Goal: Task Accomplishment & Management: Complete application form

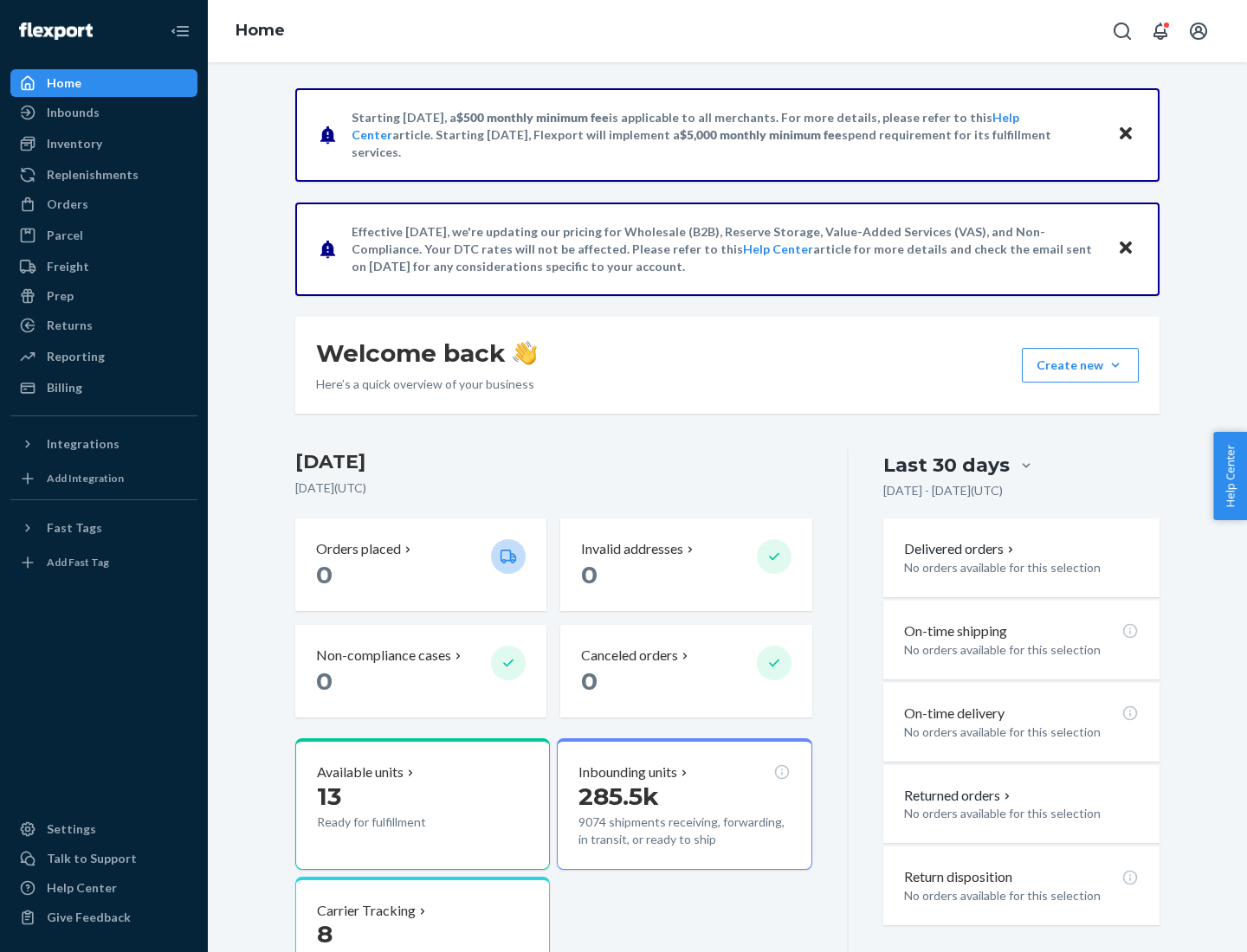
click at [1115, 366] on button "Create new Create new inbound Create new order Create new product" at bounding box center [1080, 365] width 117 height 35
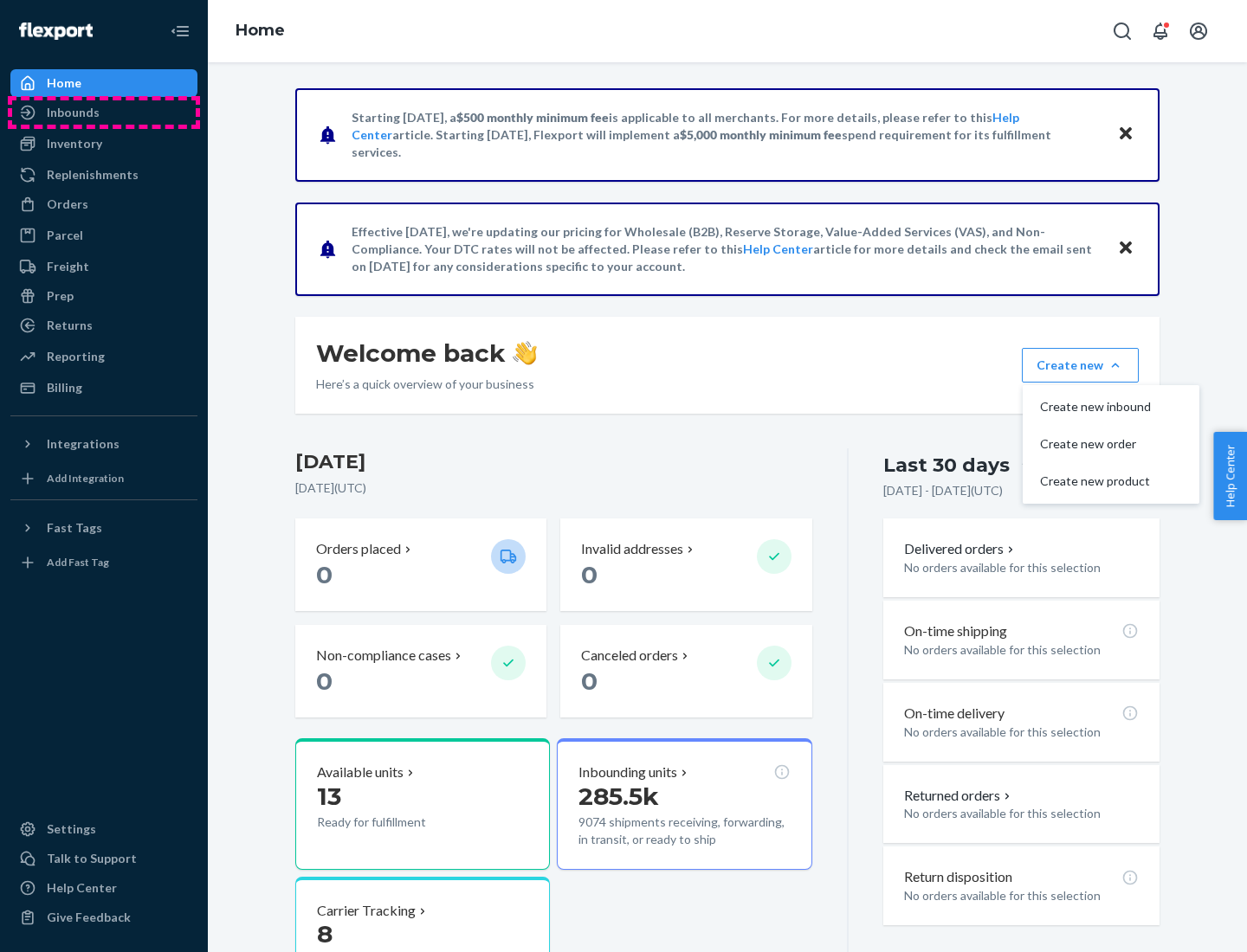
click at [104, 113] on div "Inbounds" at bounding box center [104, 113] width 183 height 24
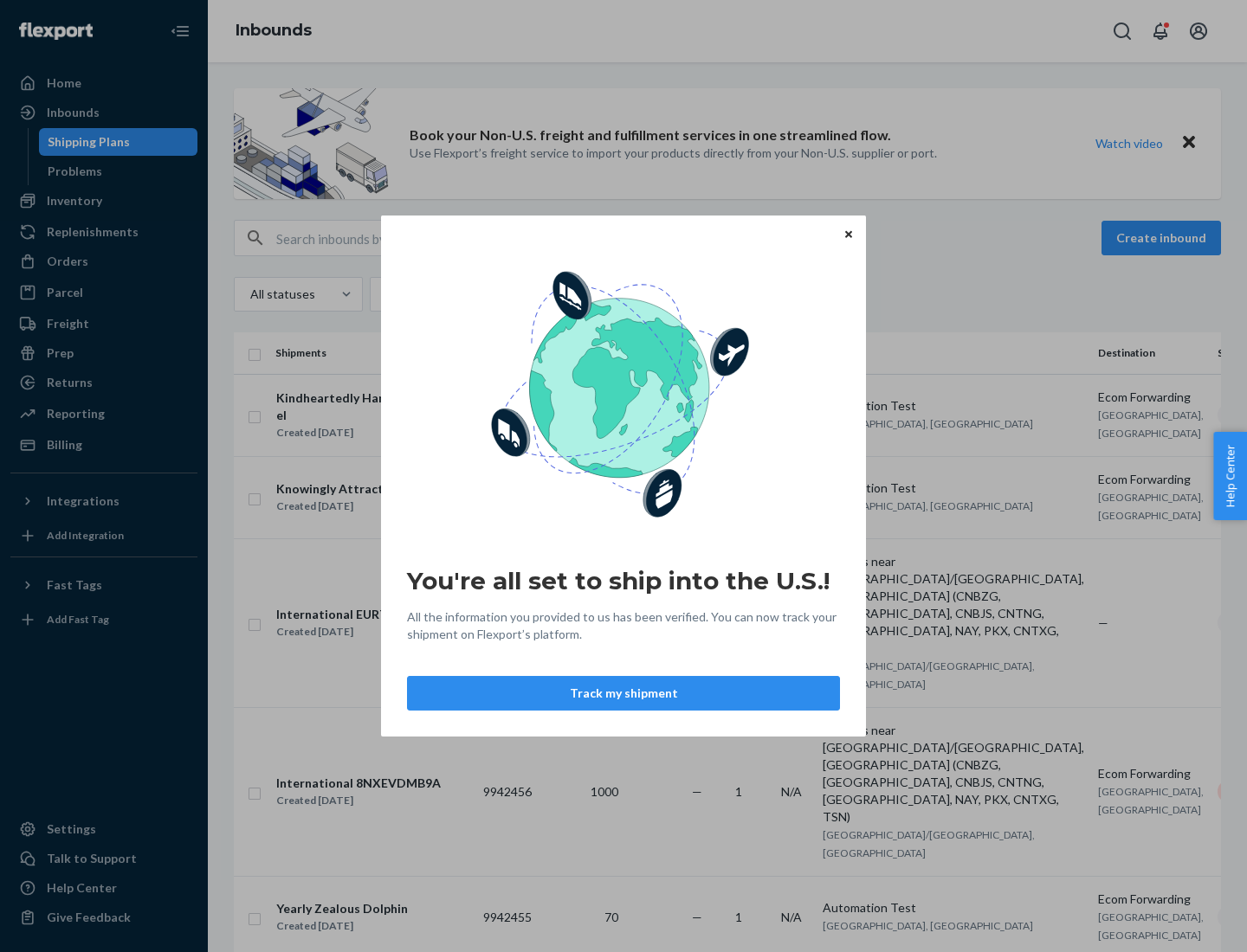
click at [623, 694] on button "Track my shipment" at bounding box center [623, 693] width 433 height 35
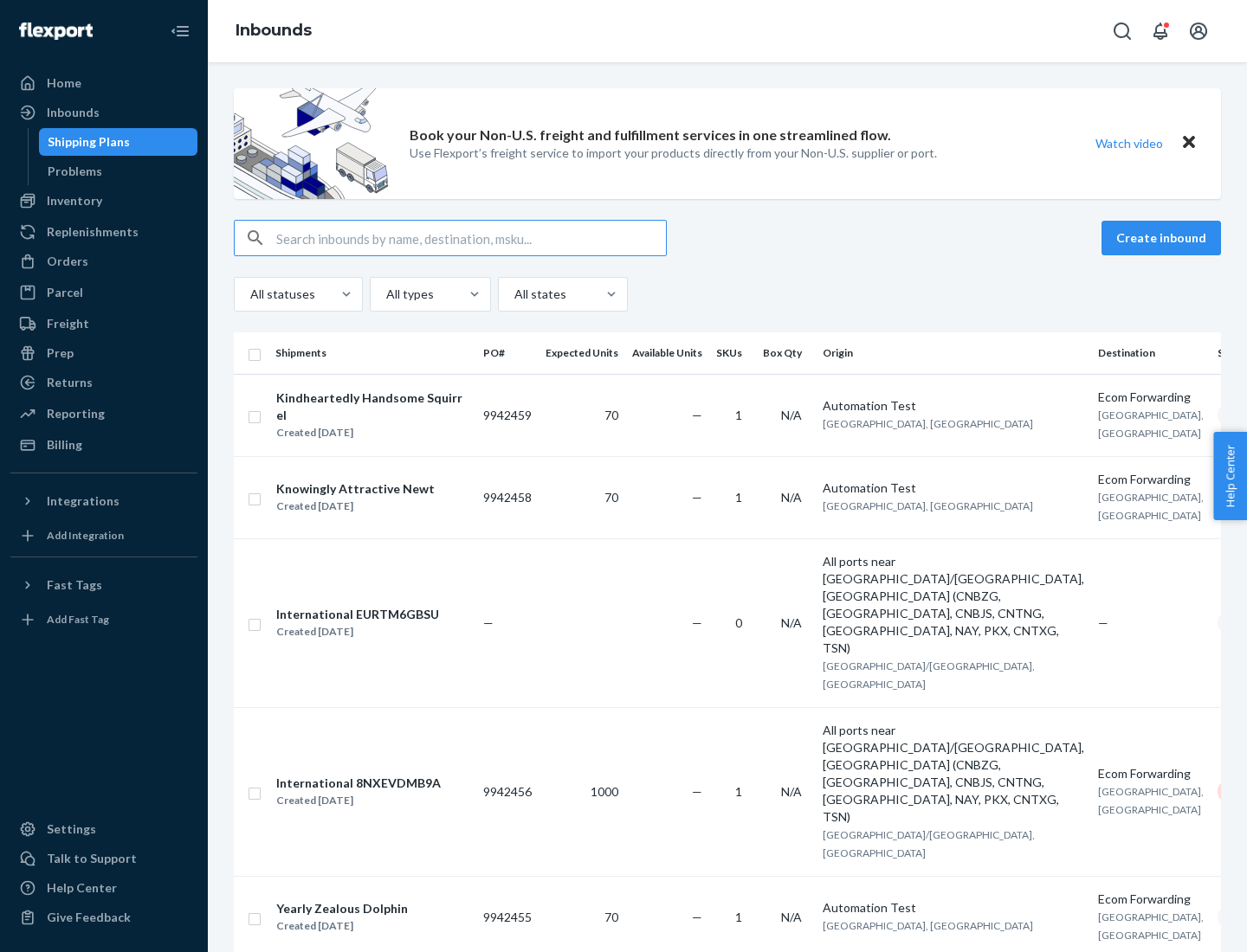
click at [1163, 238] on button "Create inbound" at bounding box center [1161, 237] width 120 height 35
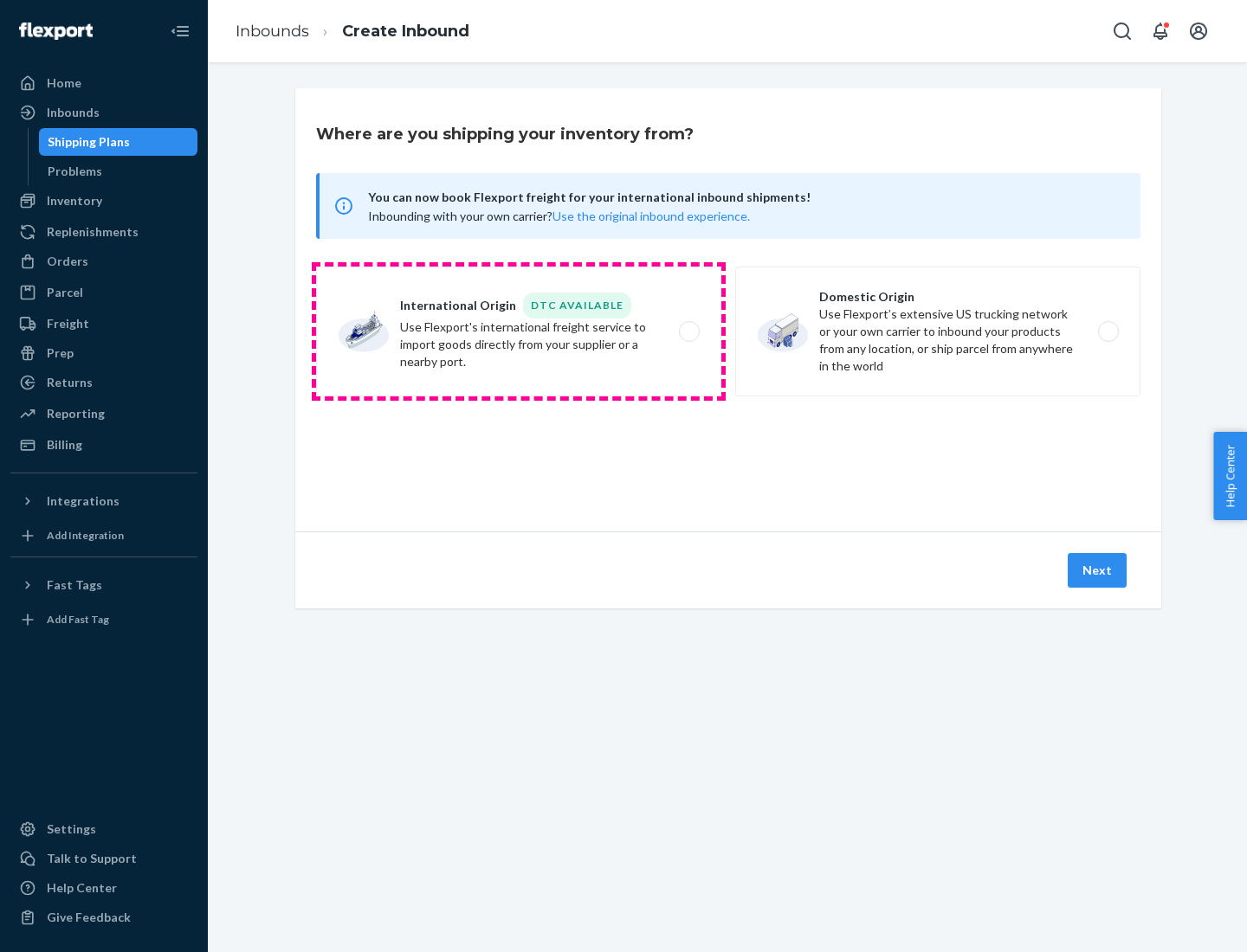
click at [518, 332] on label "International Origin DTC Available Use Flexport's international freight service…" at bounding box center [518, 332] width 406 height 130
click at [689, 332] on input "International Origin DTC Available Use Flexport's international freight service…" at bounding box center [694, 331] width 11 height 11
radio input "true"
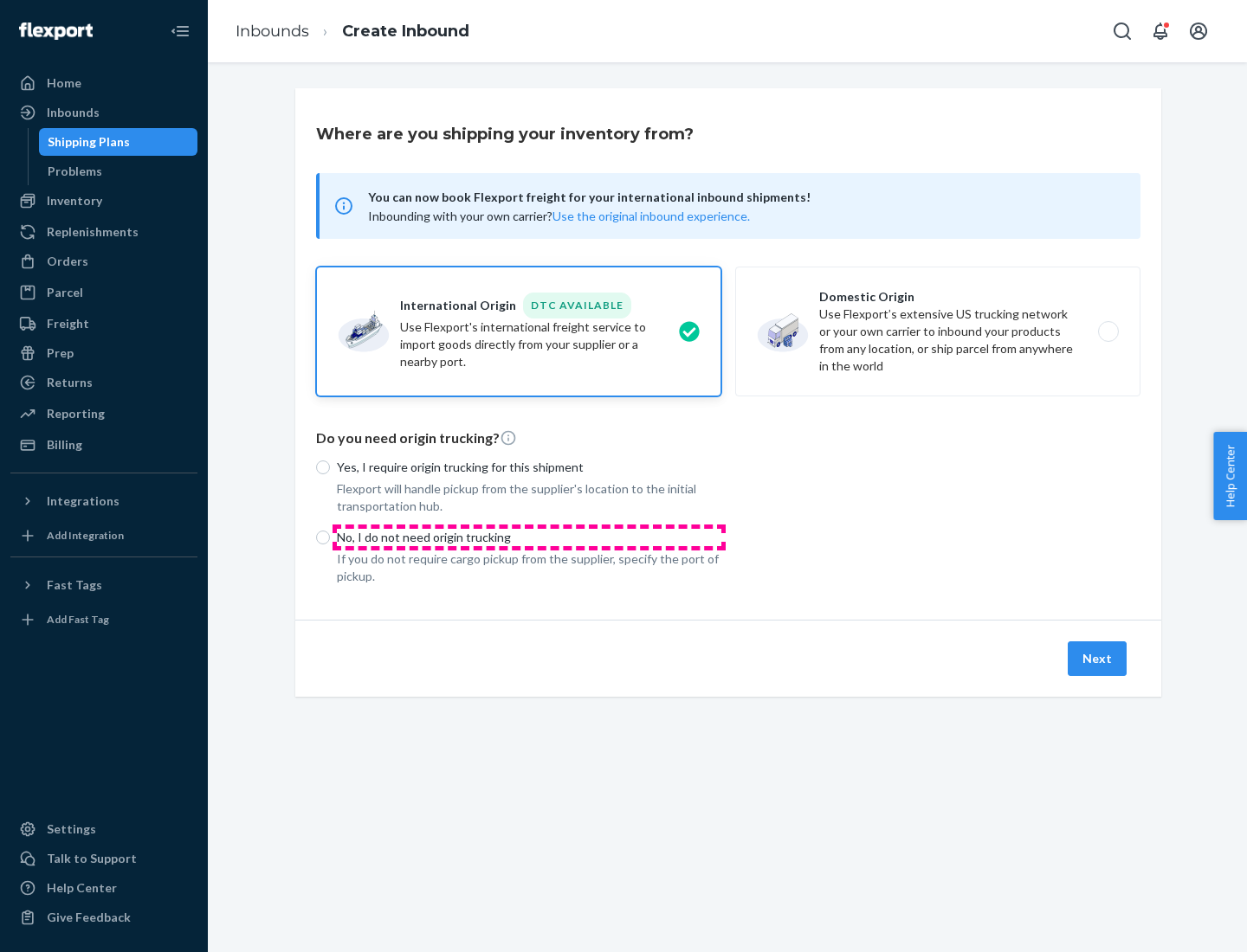
click at [529, 537] on p "No, I do not need origin trucking" at bounding box center [529, 537] width 385 height 17
click at [330, 537] on input "No, I do not need origin trucking" at bounding box center [323, 537] width 14 height 14
radio input "true"
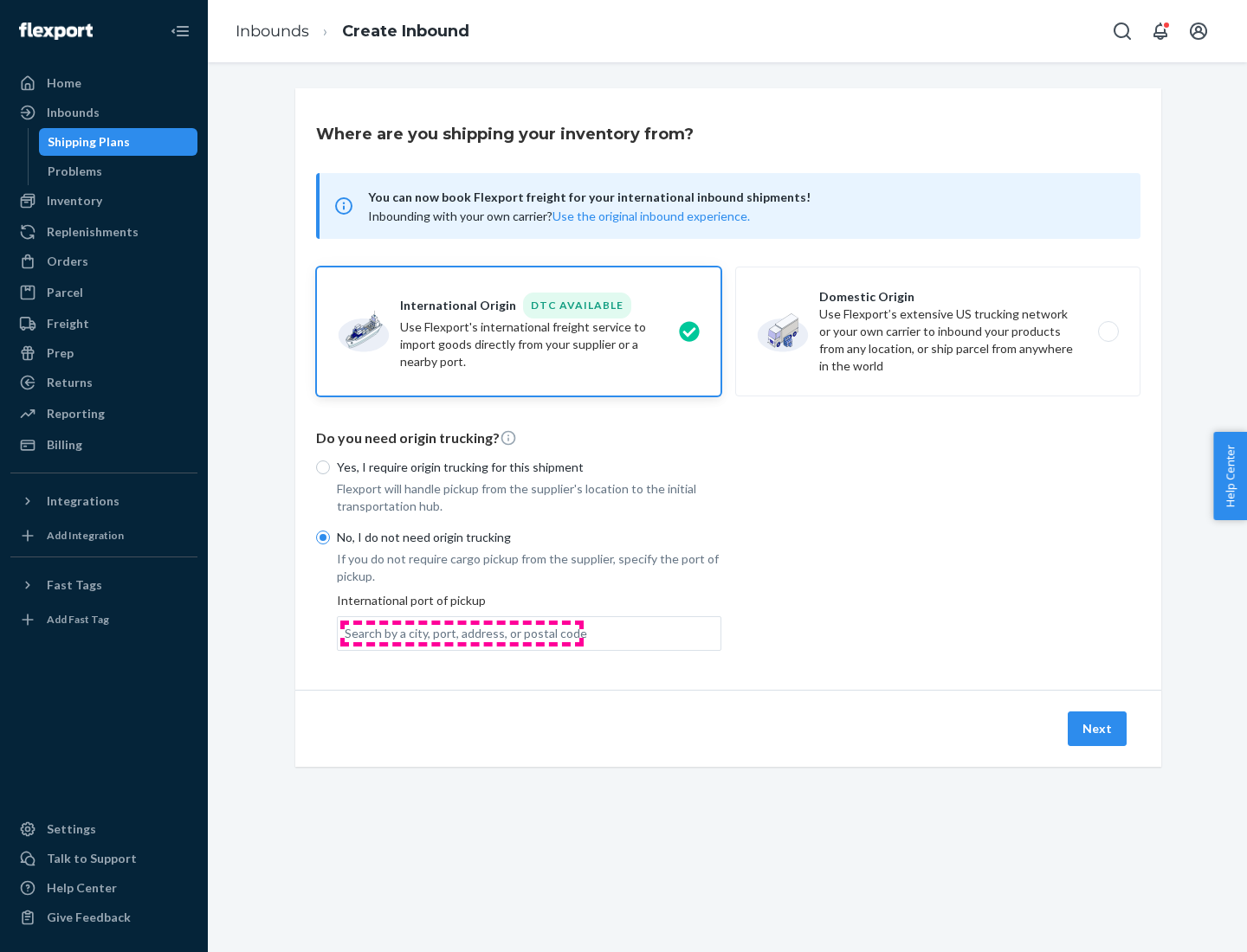
click at [462, 633] on div "Search by a city, port, address, or postal code" at bounding box center [466, 633] width 242 height 17
click at [346, 633] on input "Search by a city, port, address, or postal code" at bounding box center [346, 633] width 2 height 17
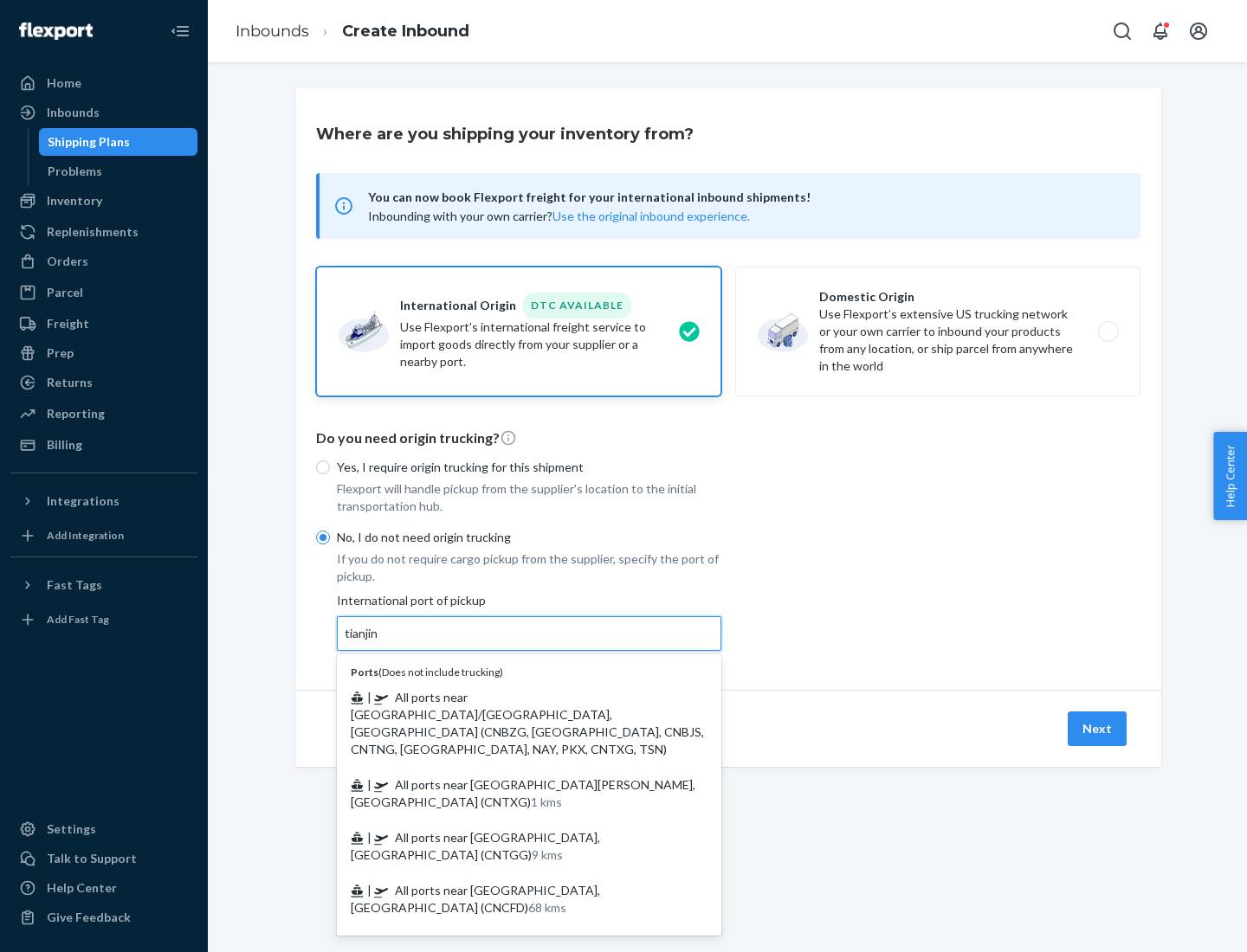
click at [511, 697] on span "| All ports near [GEOGRAPHIC_DATA]/[GEOGRAPHIC_DATA], [GEOGRAPHIC_DATA] (CNBZG,…" at bounding box center [527, 723] width 353 height 67
click at [380, 642] on input "tianjin" at bounding box center [363, 633] width 36 height 17
type input "All ports near [GEOGRAPHIC_DATA]/[GEOGRAPHIC_DATA], [GEOGRAPHIC_DATA] (CNBZG, […"
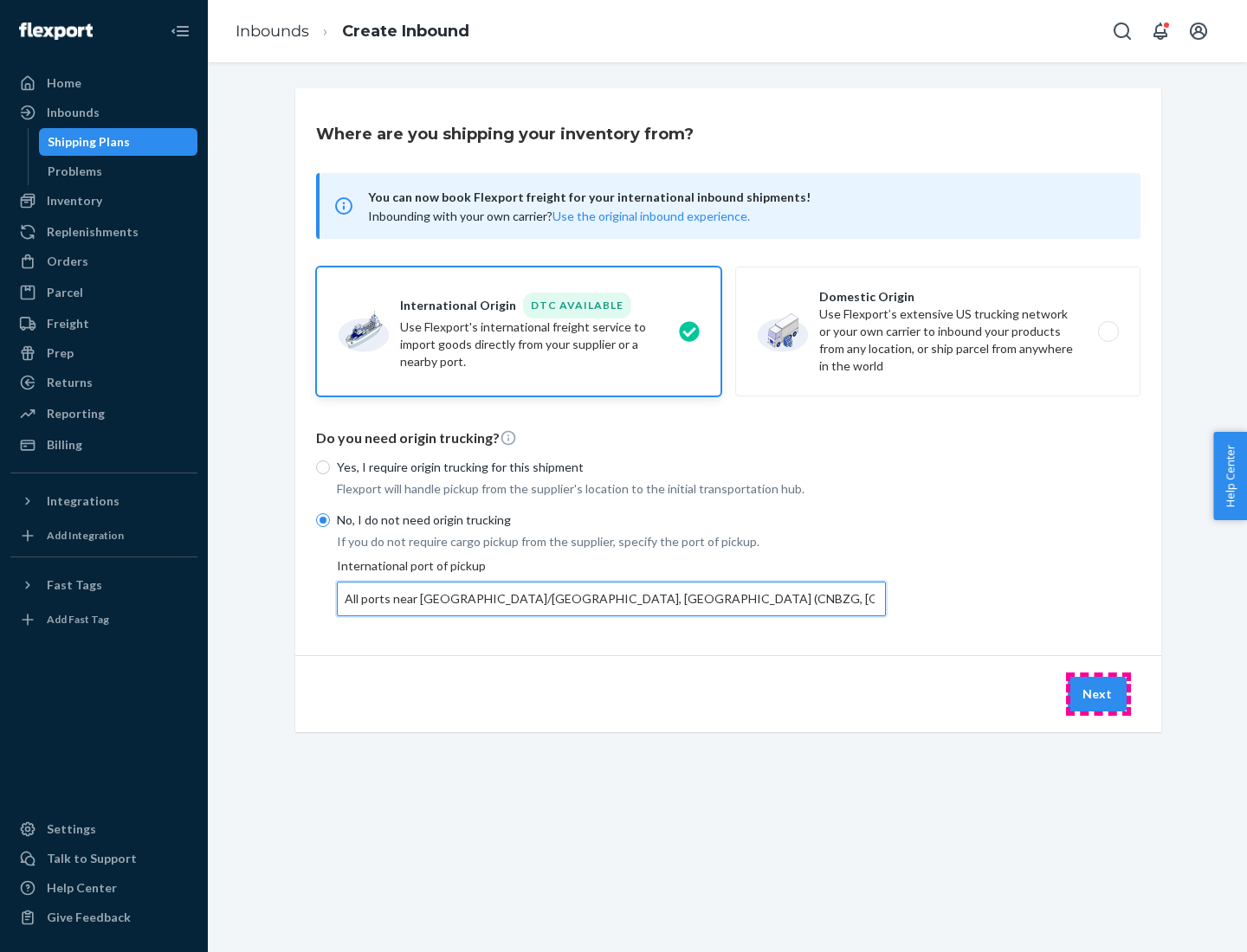
click at [1097, 694] on button "Next" at bounding box center [1096, 694] width 59 height 35
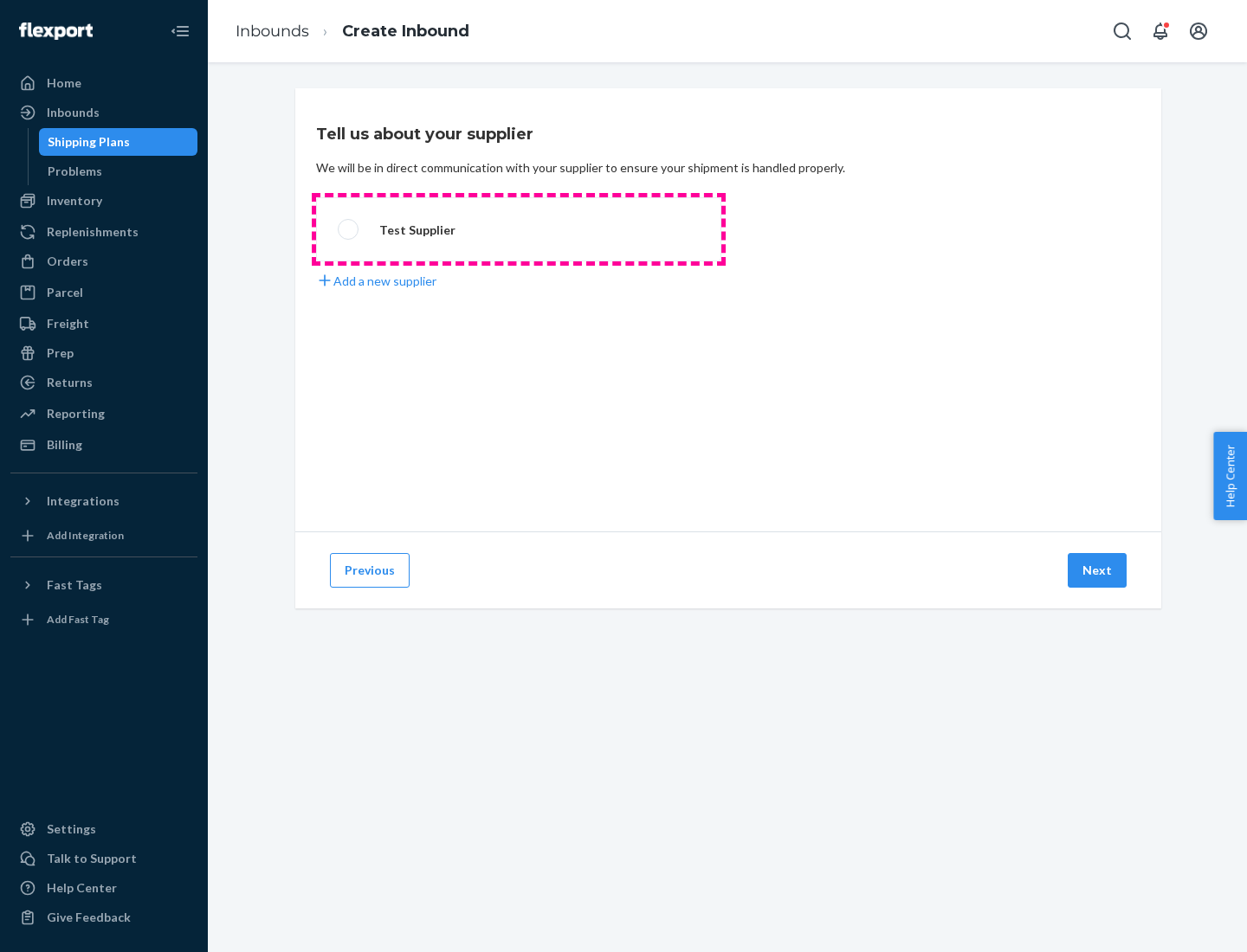
click at [518, 229] on label "Test Supplier" at bounding box center [518, 229] width 406 height 64
click at [349, 229] on input "Test Supplier" at bounding box center [343, 229] width 11 height 11
radio input "true"
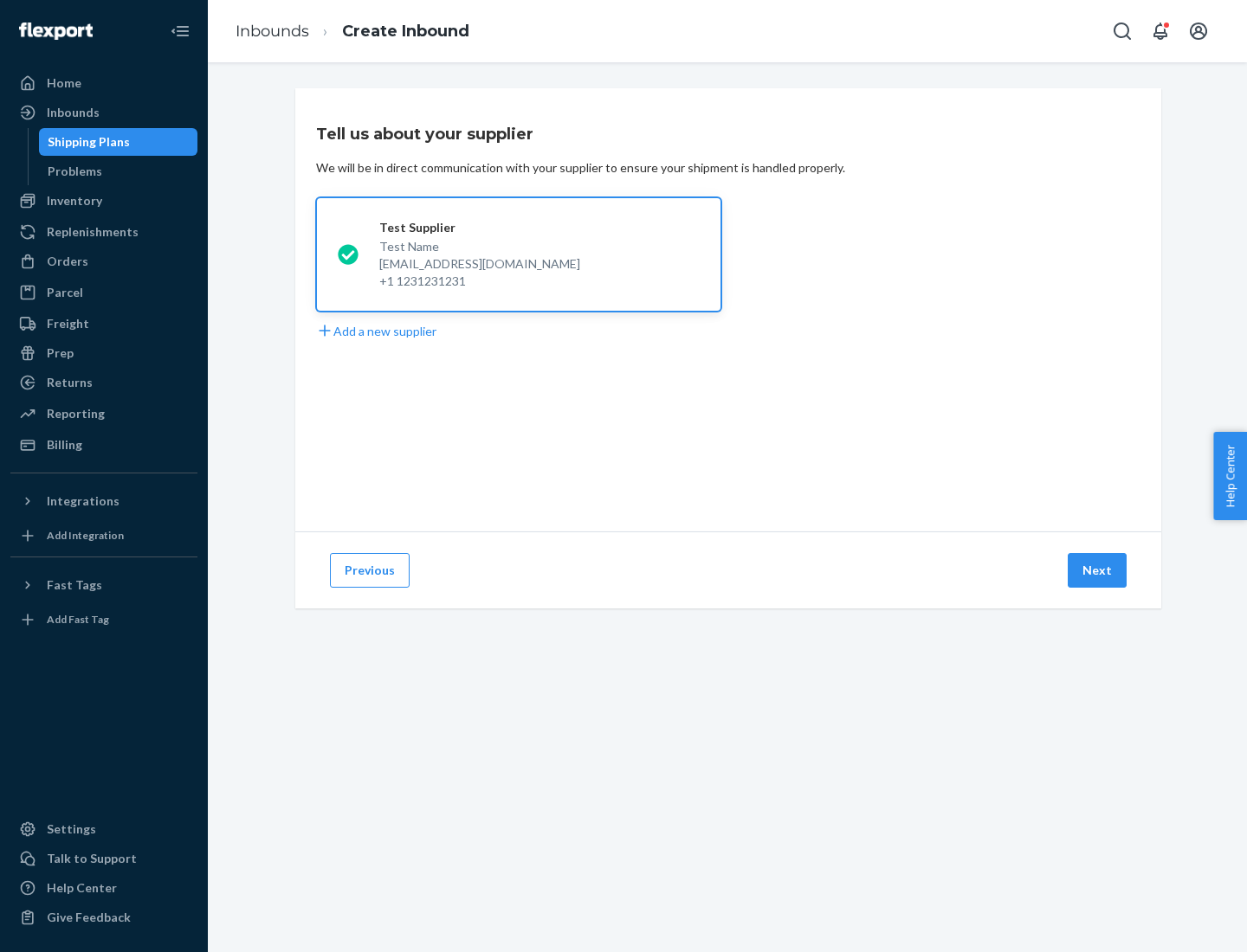
click at [1097, 570] on button "Next" at bounding box center [1096, 570] width 59 height 35
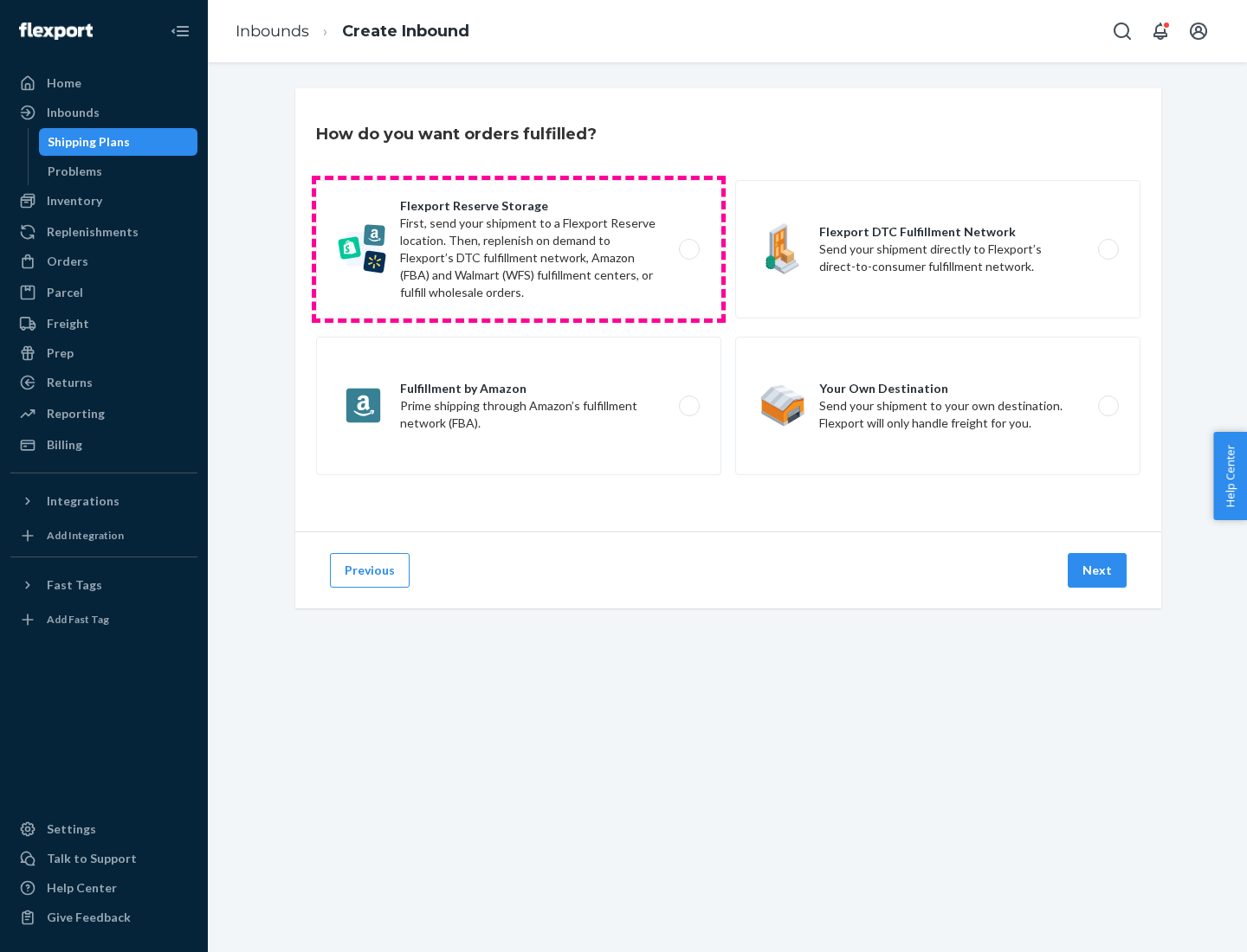
click at [518, 249] on label "Flexport Reserve Storage First, send your shipment to a Flexport Reserve locati…" at bounding box center [518, 249] width 406 height 139
click at [689, 249] on input "Flexport Reserve Storage First, send your shipment to a Flexport Reserve locati…" at bounding box center [694, 249] width 11 height 11
radio input "true"
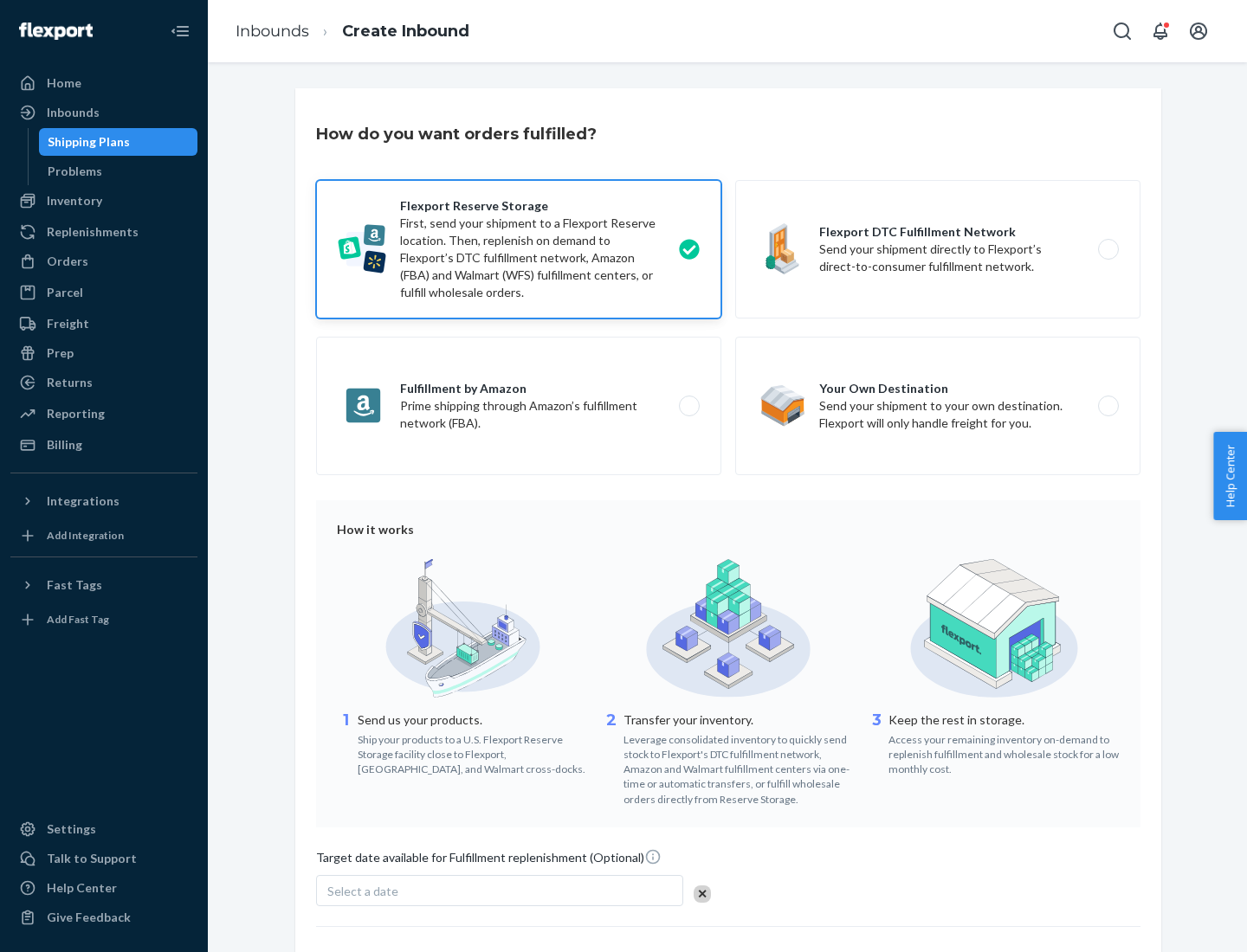
scroll to position [142, 0]
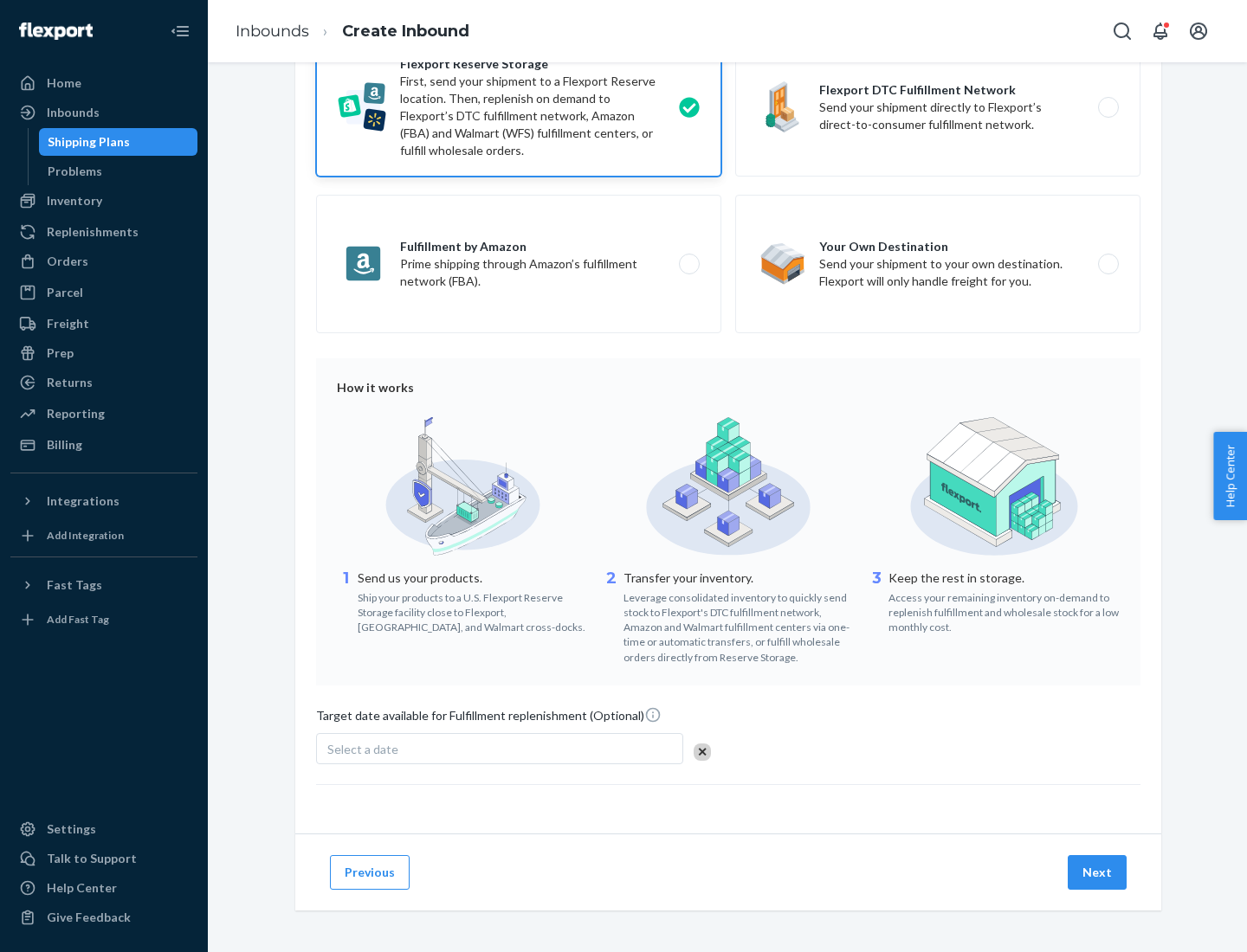
click at [1097, 872] on button "Next" at bounding box center [1096, 872] width 59 height 35
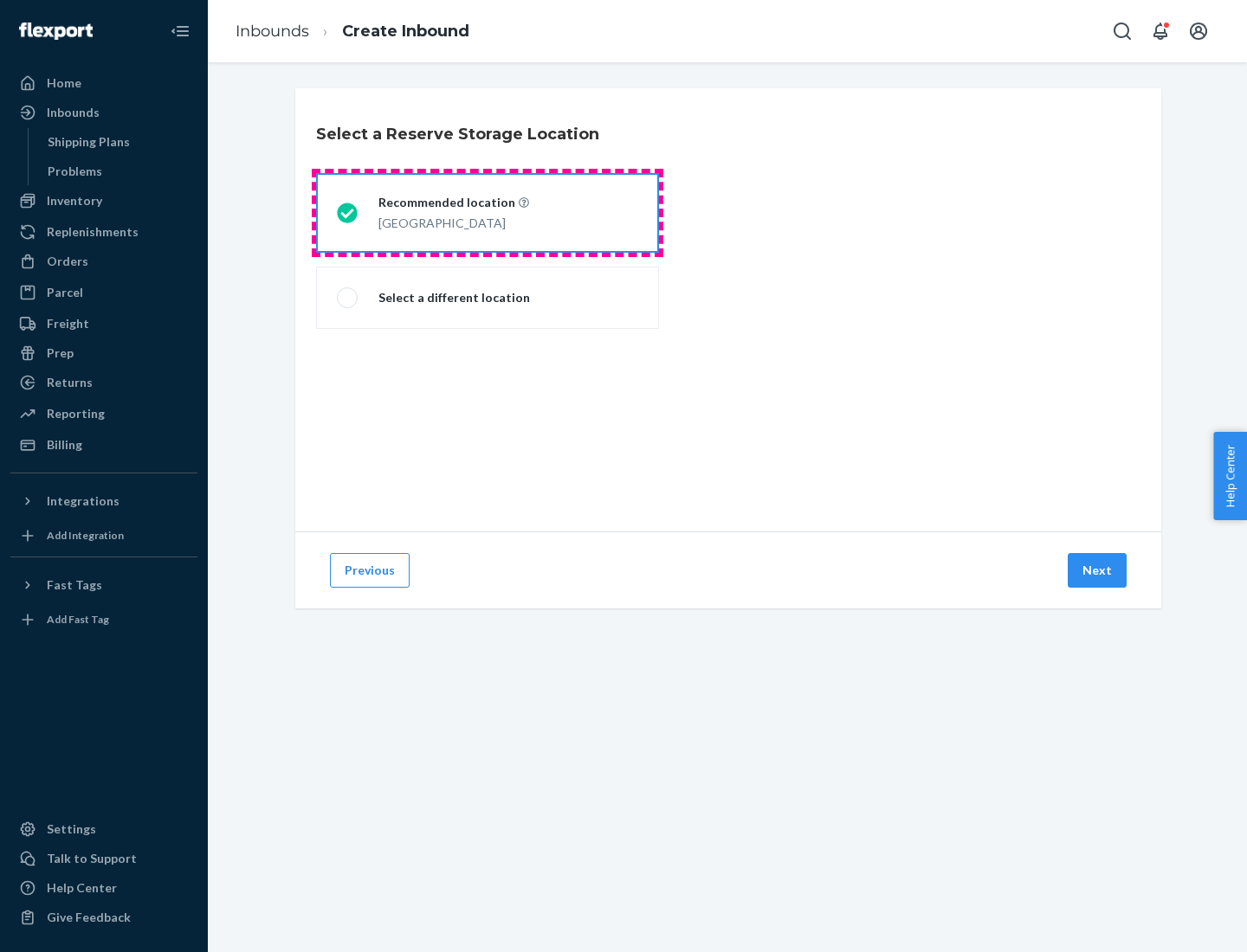
click at [487, 213] on div "[GEOGRAPHIC_DATA]" at bounding box center [454, 221] width 151 height 21
click at [348, 213] on input "Recommended location [GEOGRAPHIC_DATA]" at bounding box center [342, 212] width 11 height 11
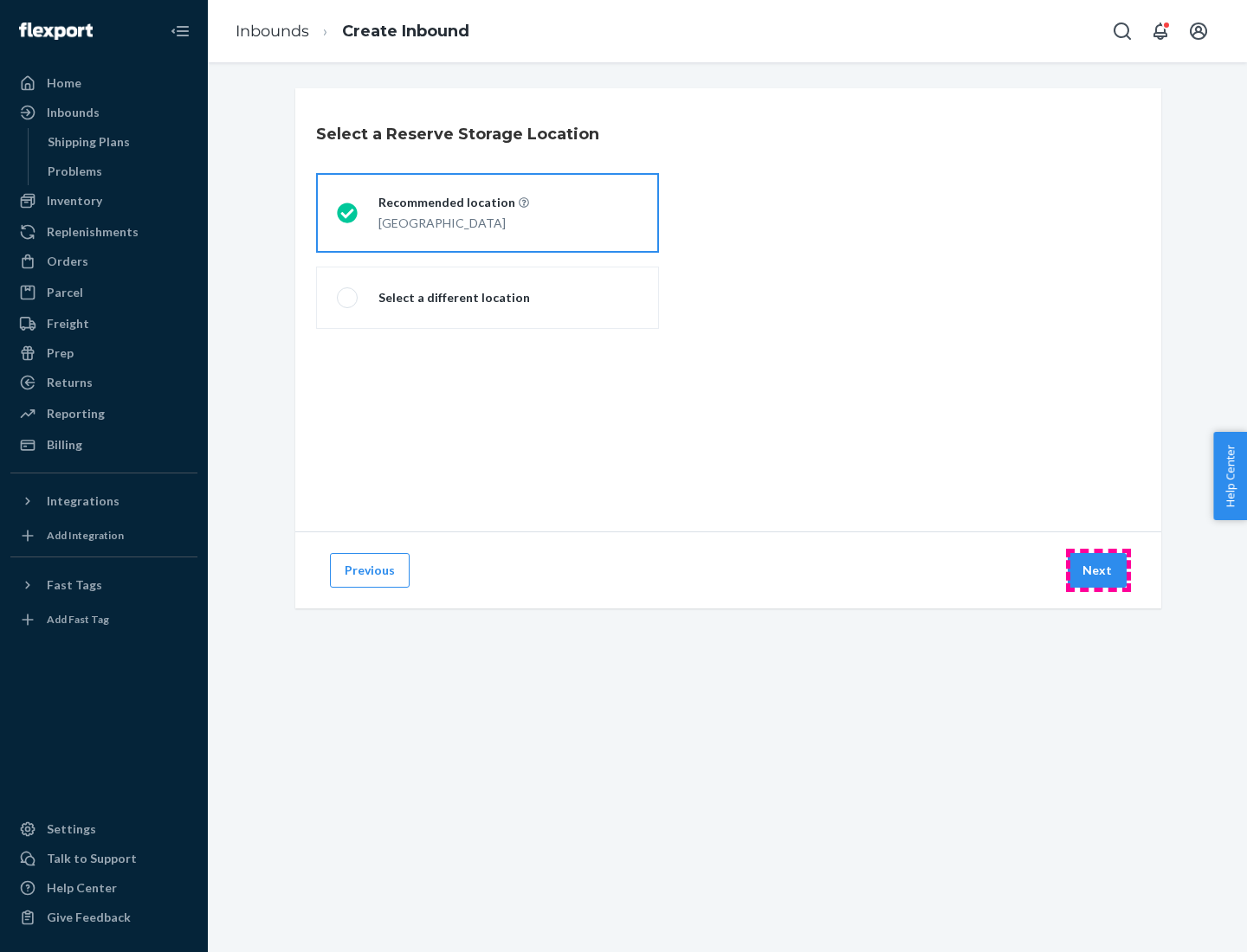
click at [1097, 570] on button "Next" at bounding box center [1096, 570] width 59 height 35
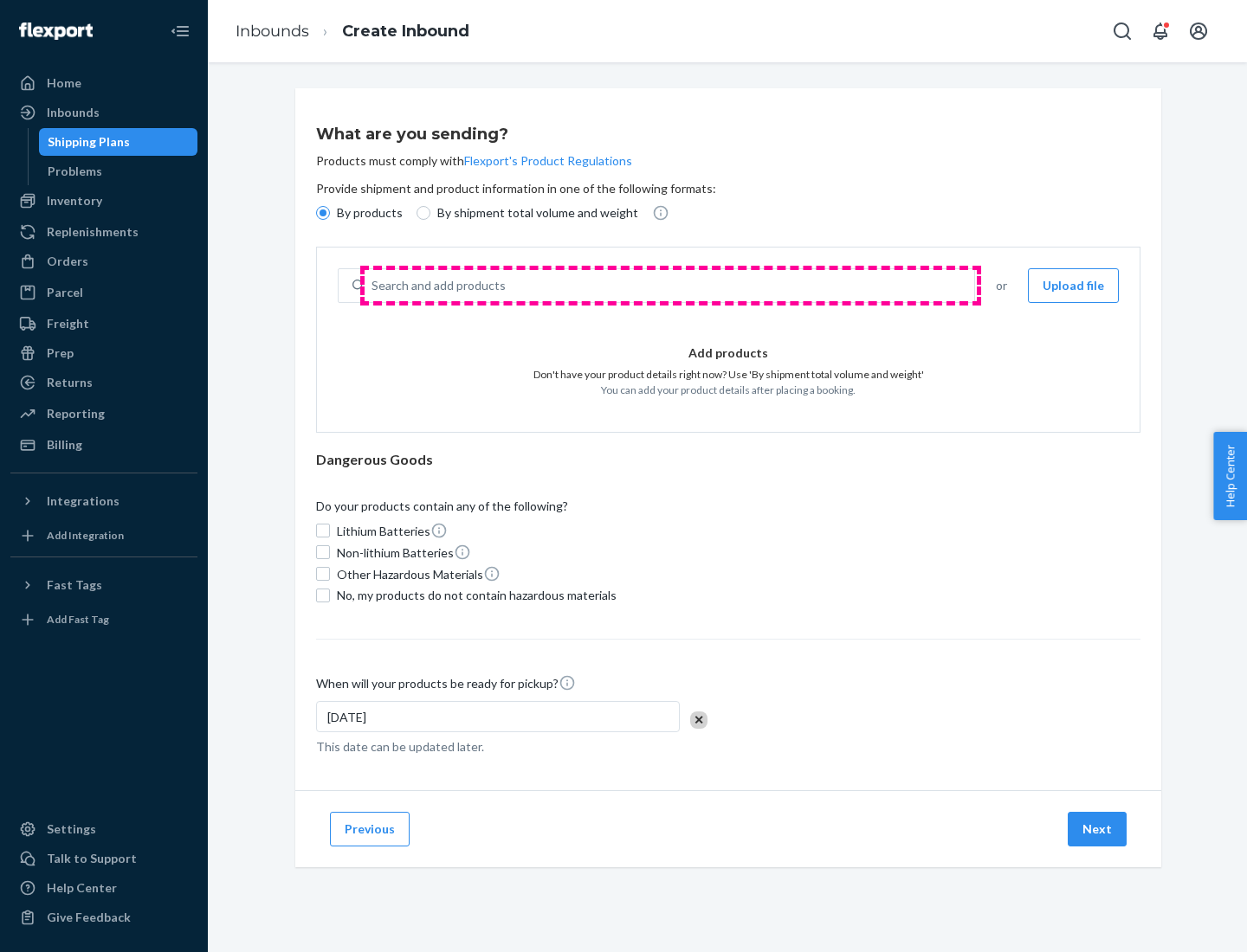
click at [670, 286] on div "Search and add products" at bounding box center [669, 285] width 609 height 31
click at [373, 286] on input "Search and add products" at bounding box center [373, 285] width 2 height 17
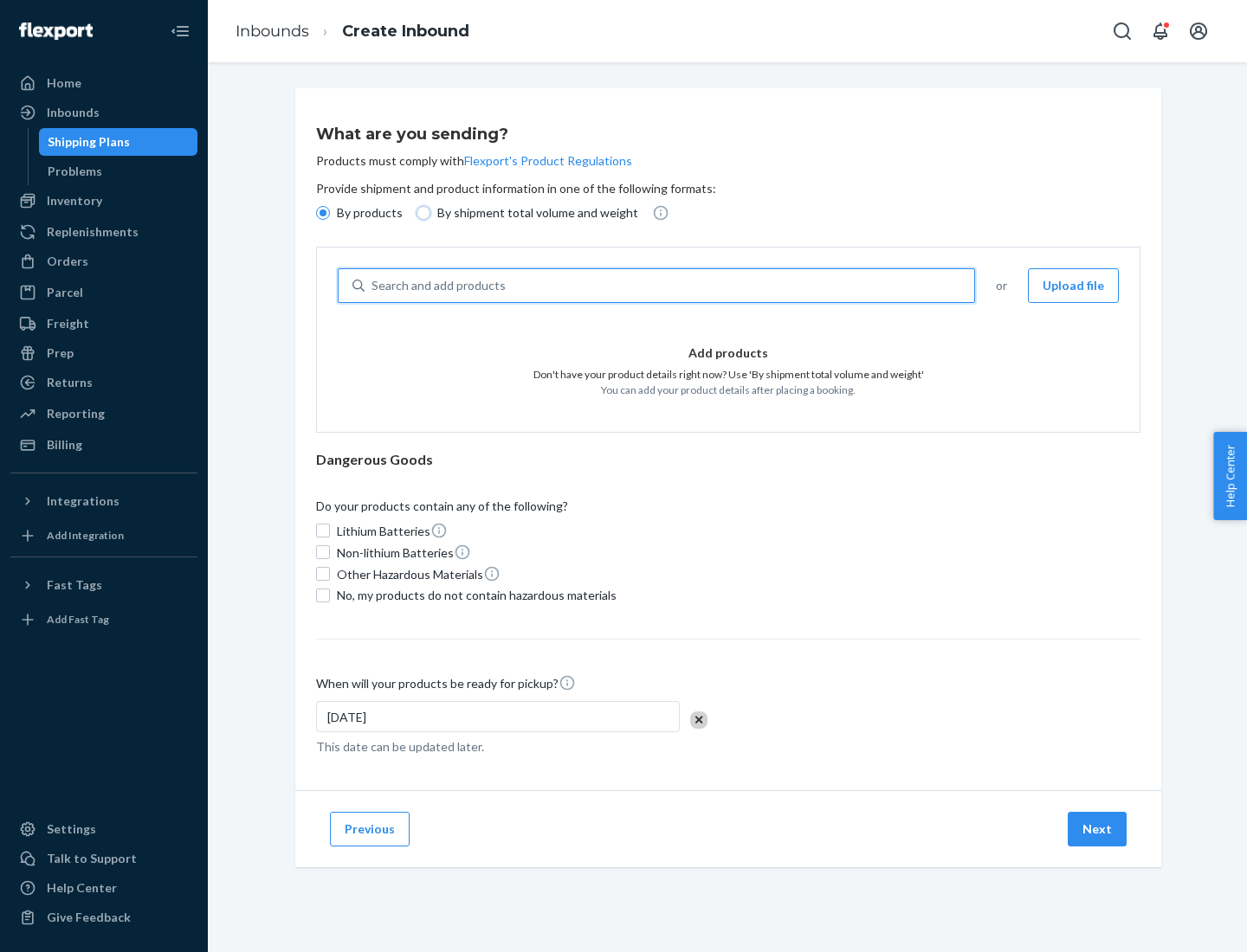
click at [421, 213] on input "By shipment total volume and weight" at bounding box center [424, 213] width 14 height 14
radio input "true"
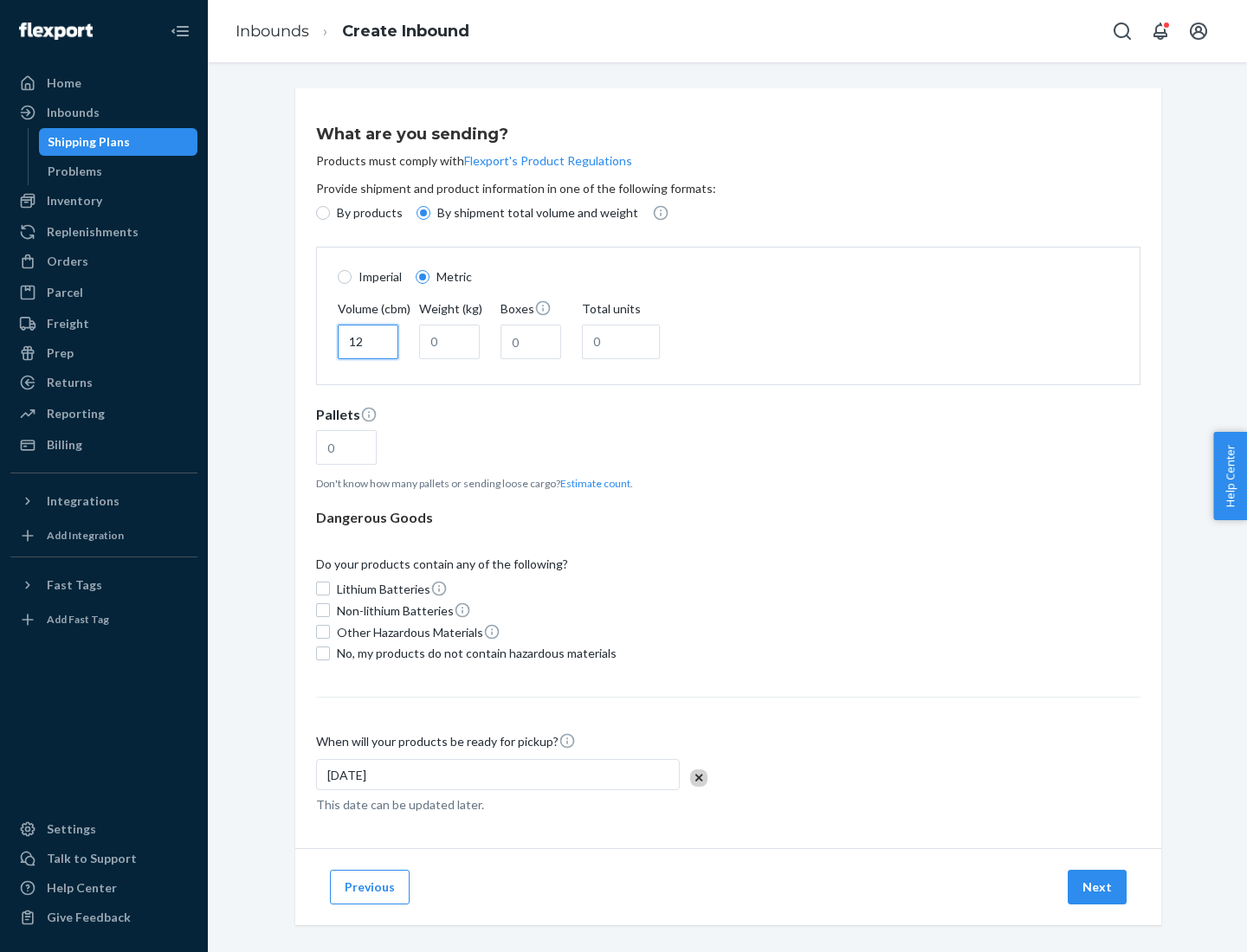
type input "12"
type input "22"
type input "222"
type input "121"
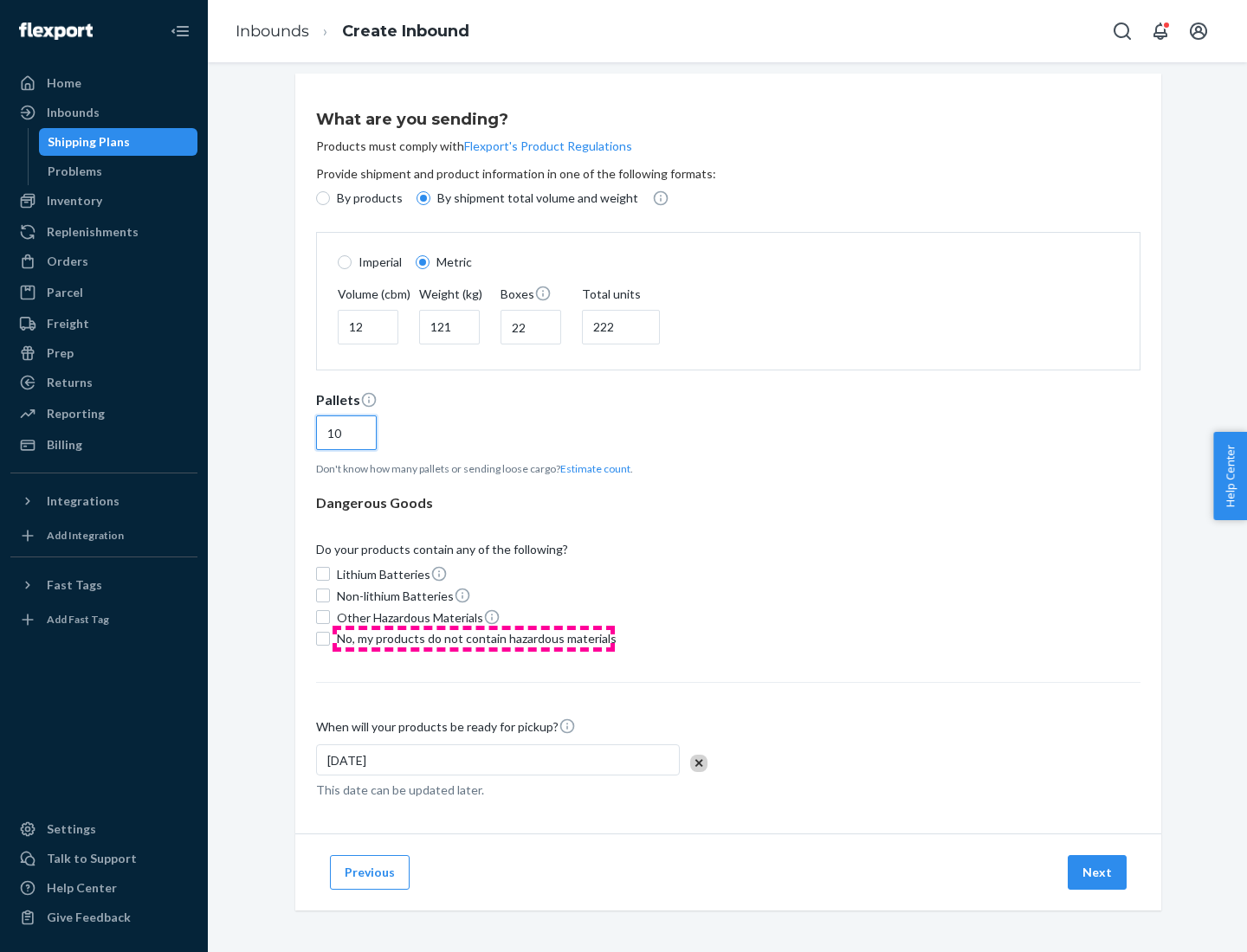
type input "10"
click at [473, 638] on span "No, my products do not contain hazardous materials" at bounding box center [476, 638] width 280 height 17
click at [330, 638] on input "No, my products do not contain hazardous materials" at bounding box center [323, 639] width 14 height 14
checkbox input "true"
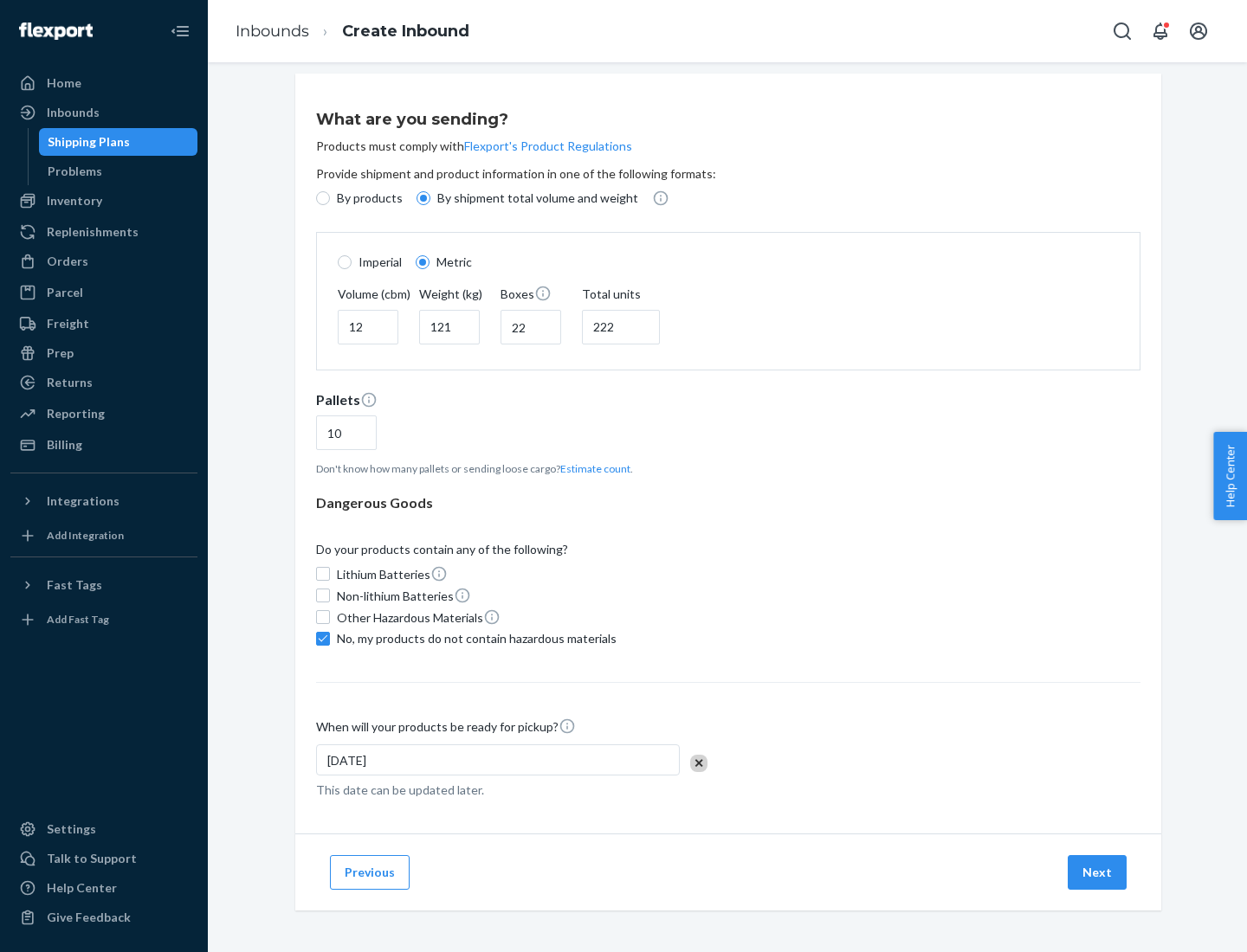
click at [1097, 872] on button "Next" at bounding box center [1096, 872] width 59 height 35
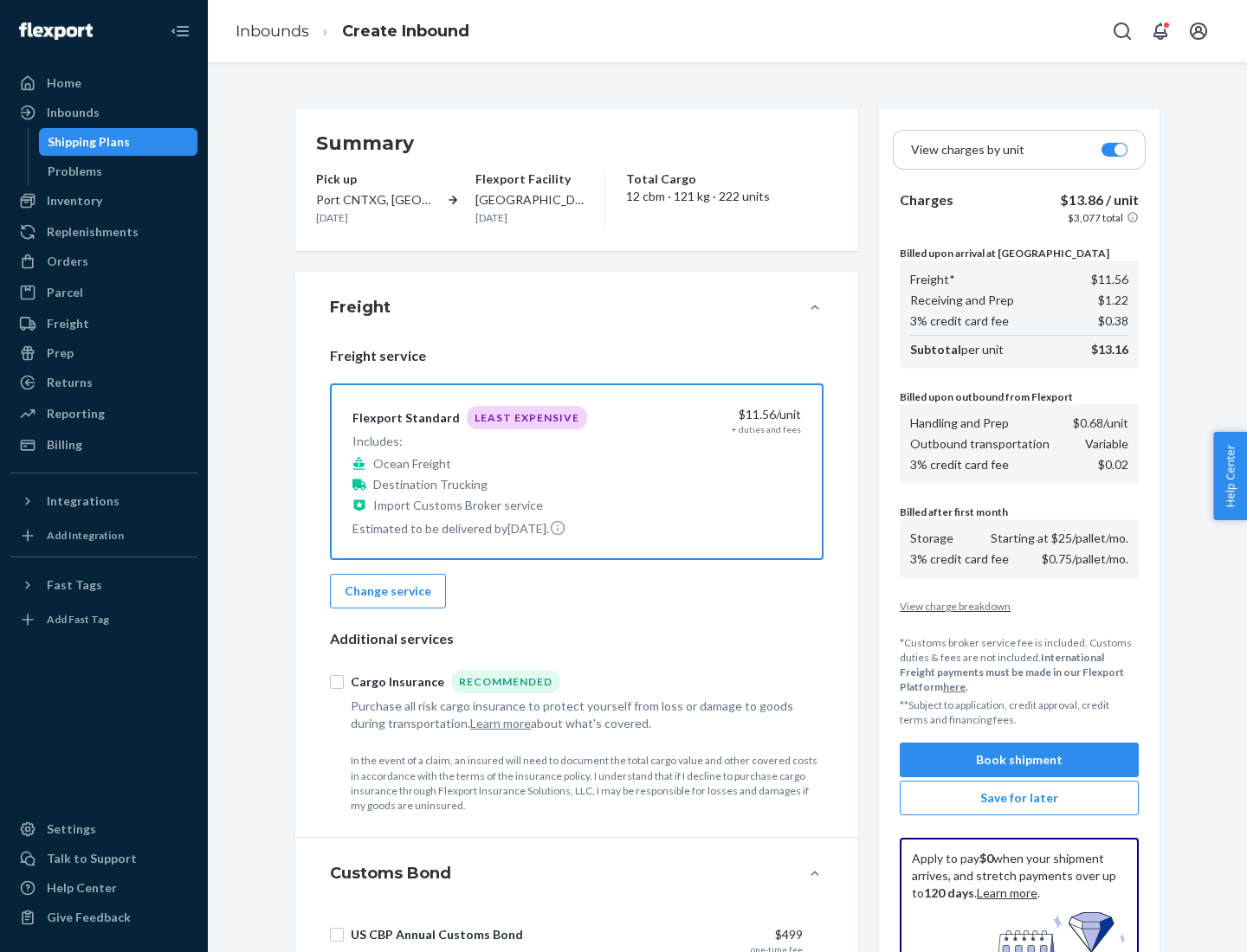
scroll to position [253, 0]
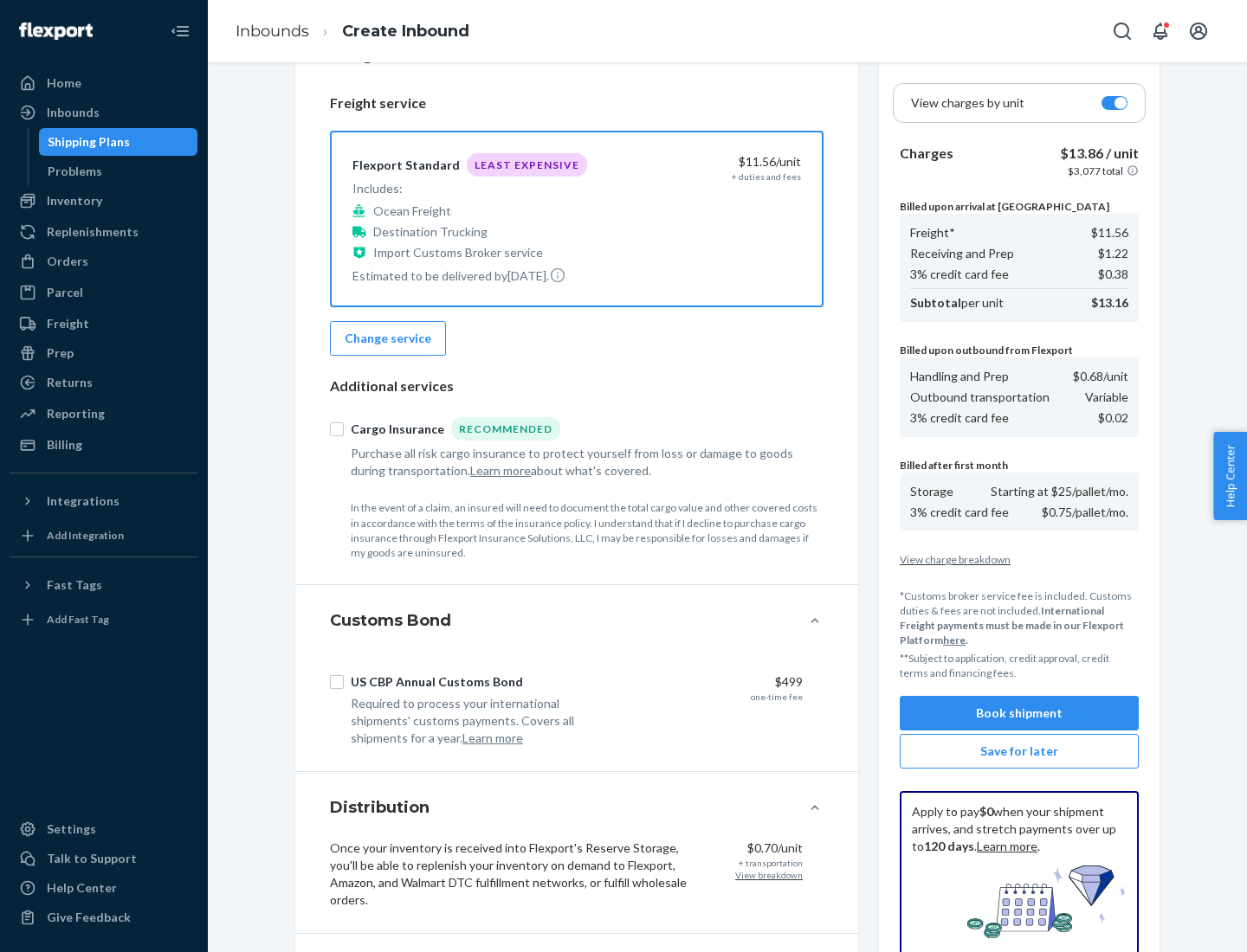
click at [1019, 714] on button "Book shipment" at bounding box center [1019, 713] width 239 height 35
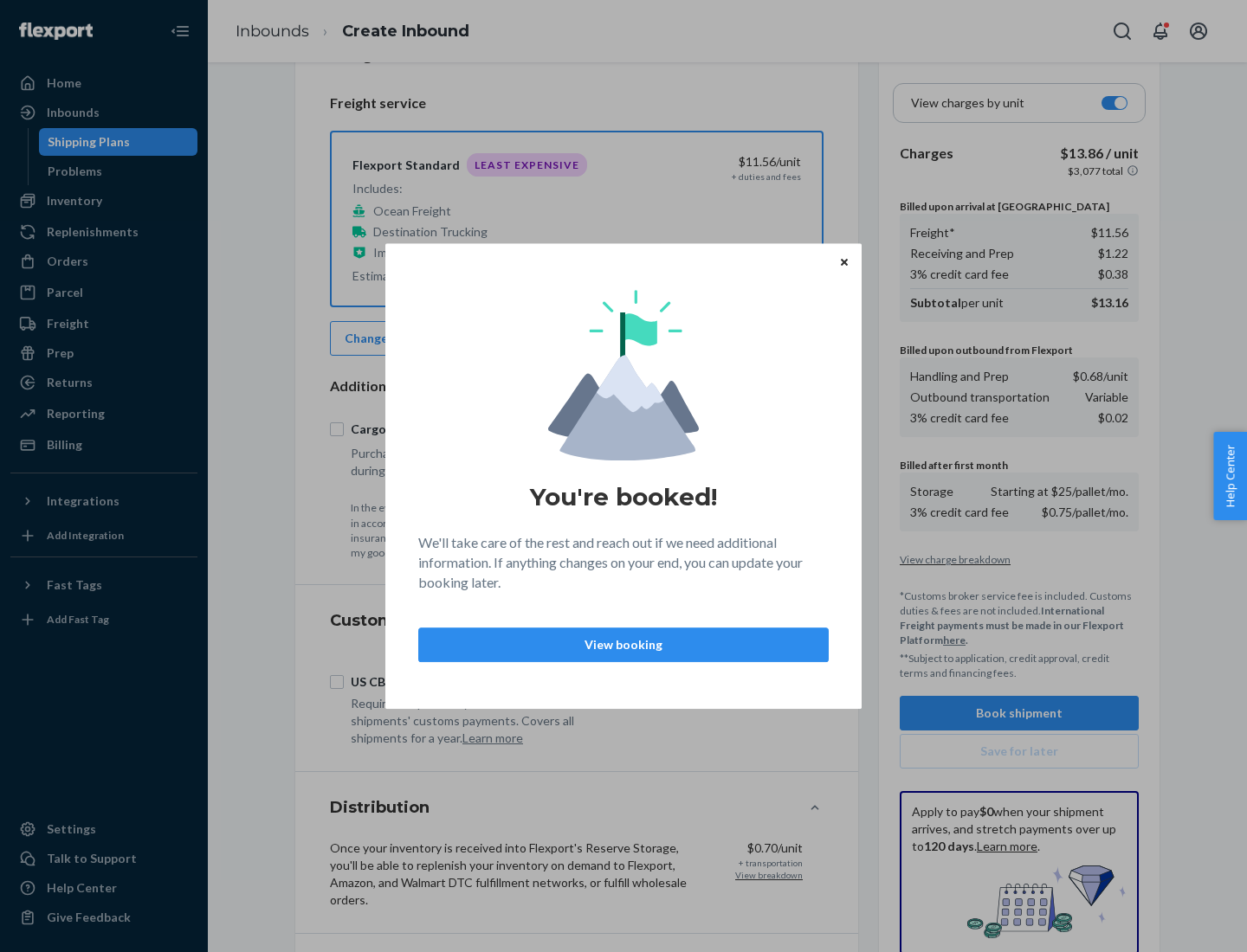
click at [623, 644] on p "View booking" at bounding box center [623, 644] width 381 height 17
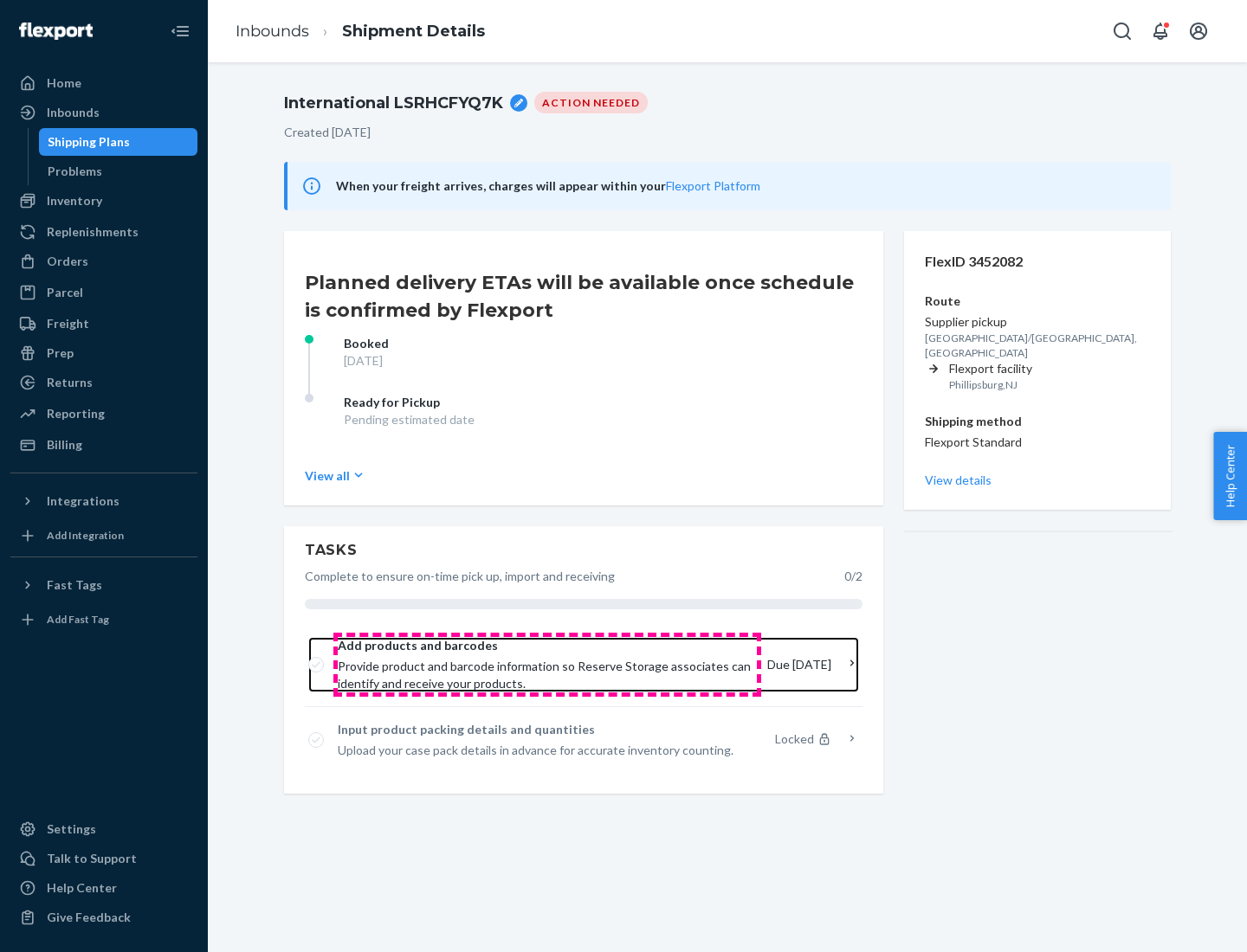
click at [547, 665] on span "Provide product and barcode information so Reserve Storage associates can ident…" at bounding box center [545, 675] width 416 height 35
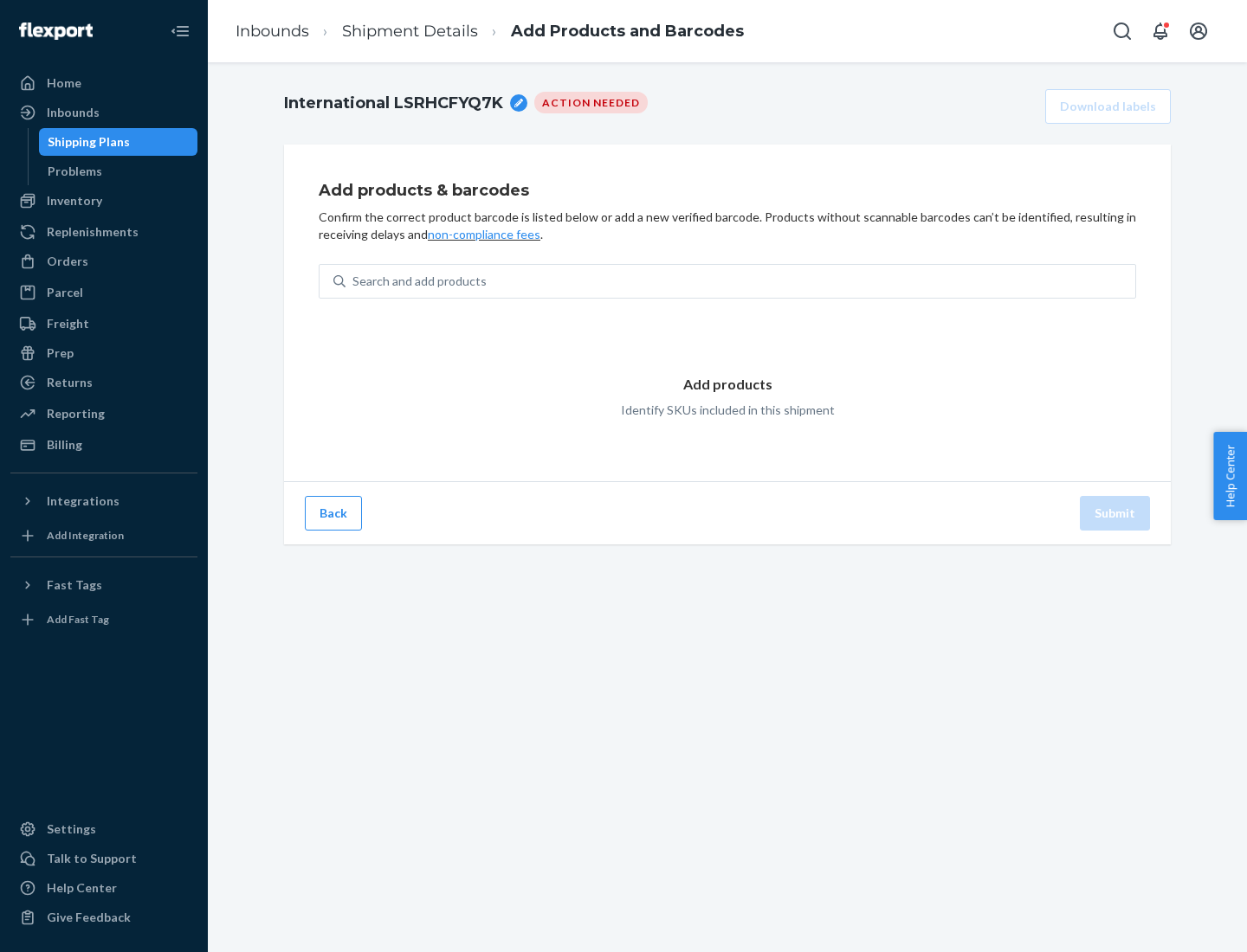
click at [741, 281] on div "Search and add products" at bounding box center [741, 281] width 789 height 31
click at [354, 281] on input "Search and add products" at bounding box center [354, 281] width 2 height 17
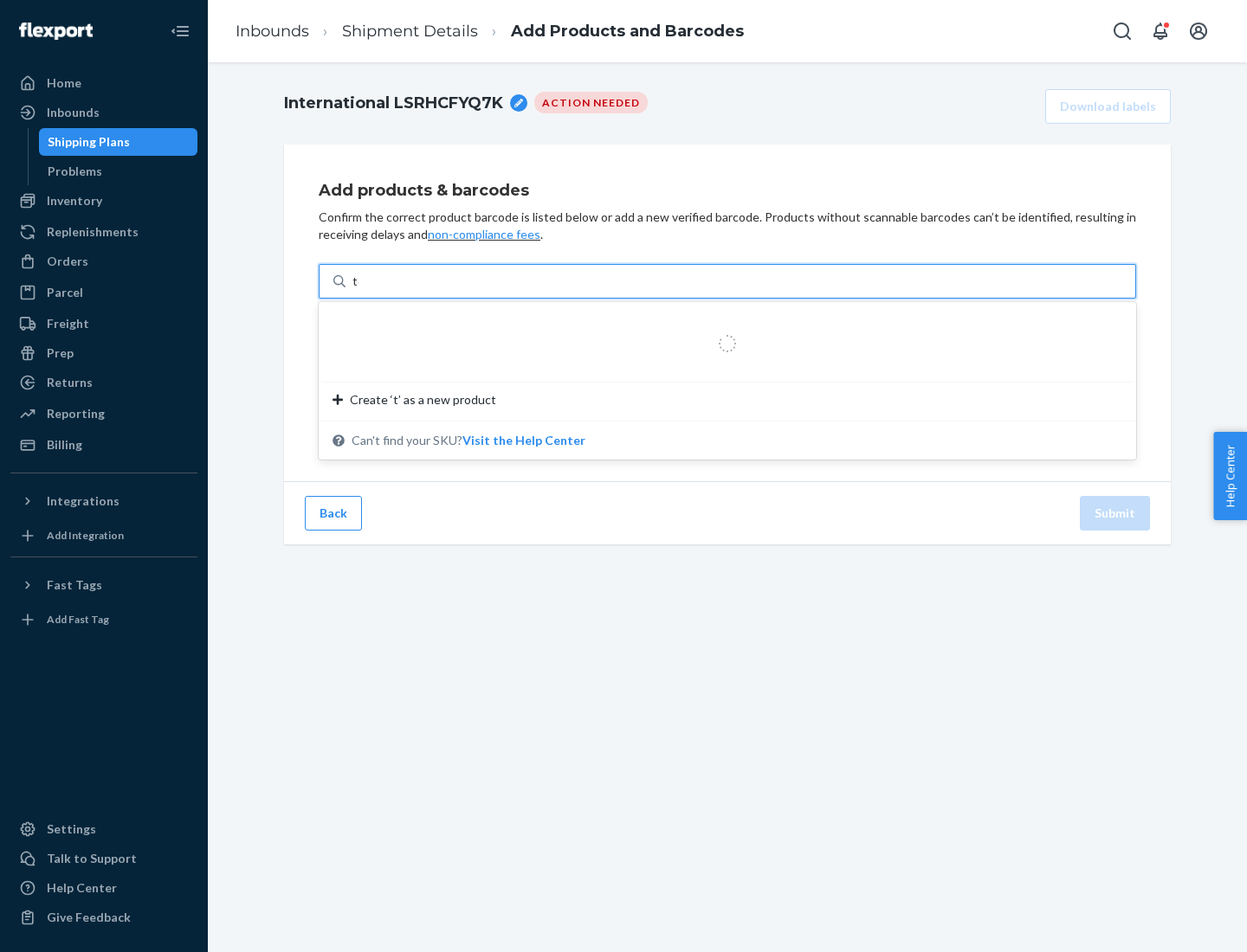
type input "test"
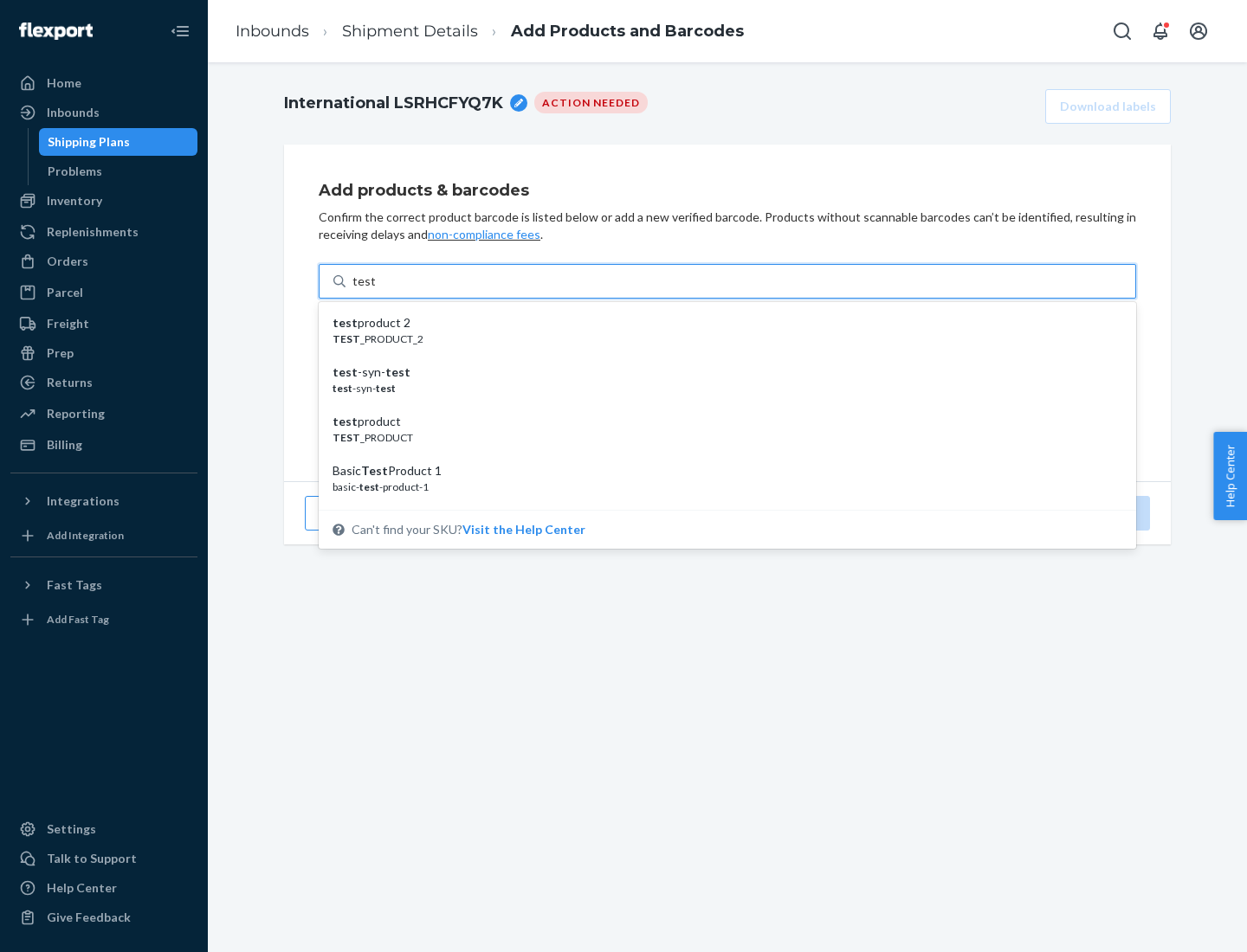
scroll to position [65, 0]
click at [721, 406] on div "Basic Test Product 1" at bounding box center [721, 406] width 776 height 17
click at [375, 290] on input "test" at bounding box center [364, 281] width 23 height 17
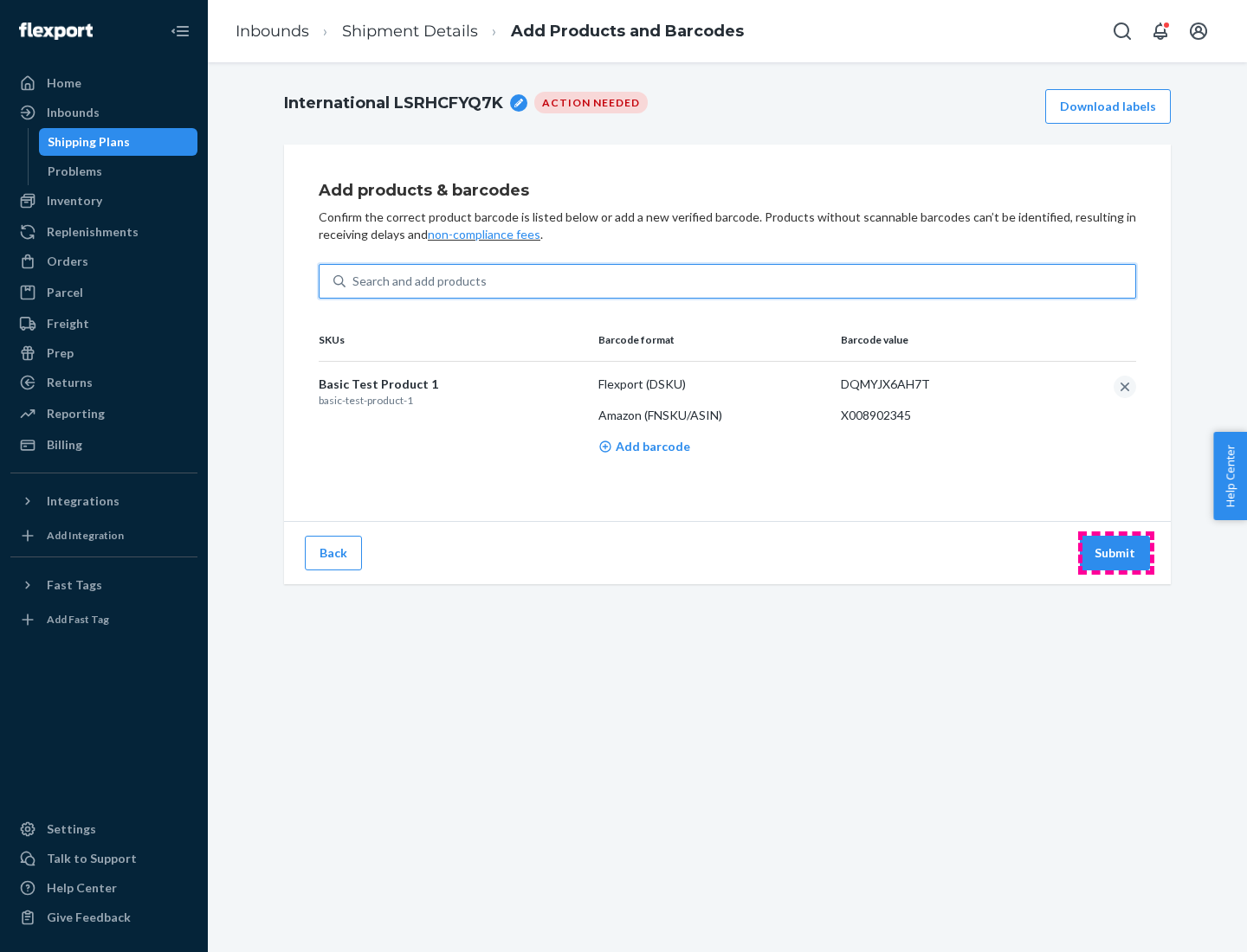
click at [1115, 552] on button "Submit" at bounding box center [1114, 553] width 70 height 35
